Goal: Obtain resource: Obtain resource

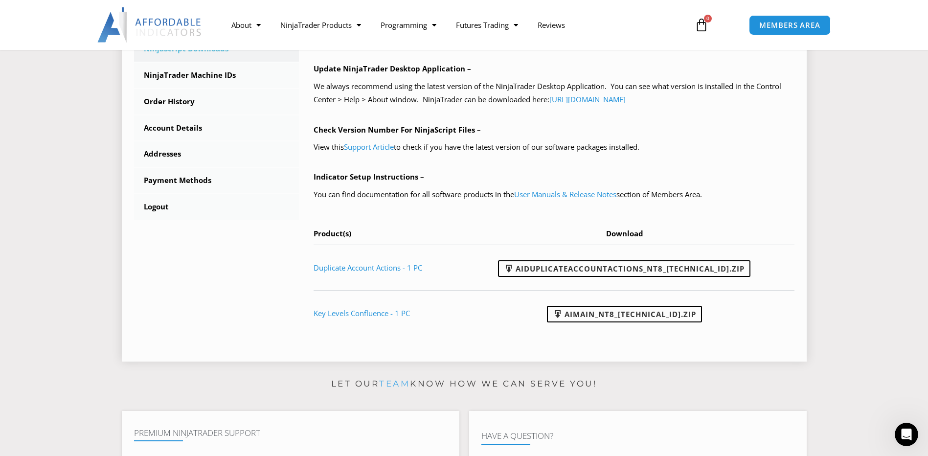
scroll to position [580, 0]
click at [545, 196] on link "User Manuals & Release Notes" at bounding box center [565, 194] width 102 height 10
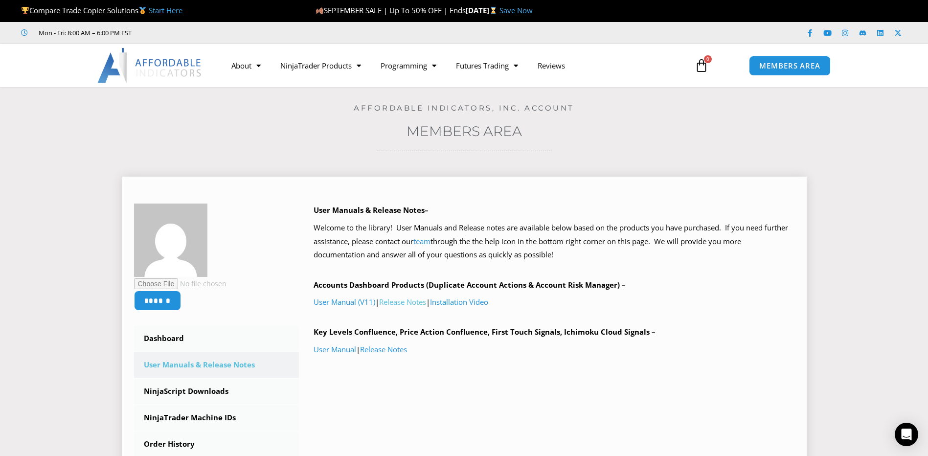
click at [403, 305] on link "Release Notes" at bounding box center [402, 302] width 47 height 10
